Goal: Find specific page/section: Find specific page/section

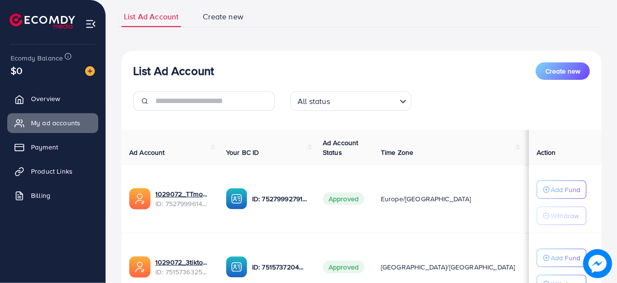
scroll to position [83, 0]
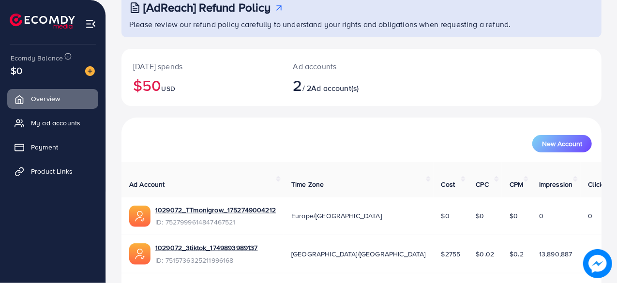
scroll to position [87, 0]
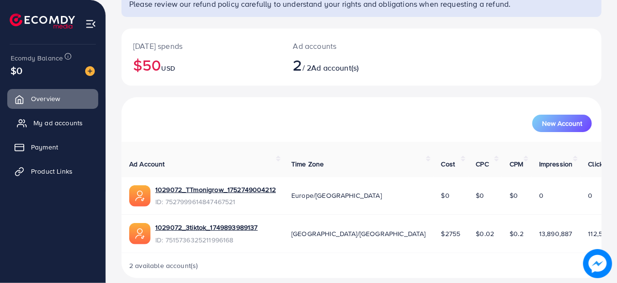
click at [42, 131] on link "My ad accounts" at bounding box center [52, 122] width 91 height 19
